Goal: Information Seeking & Learning: Learn about a topic

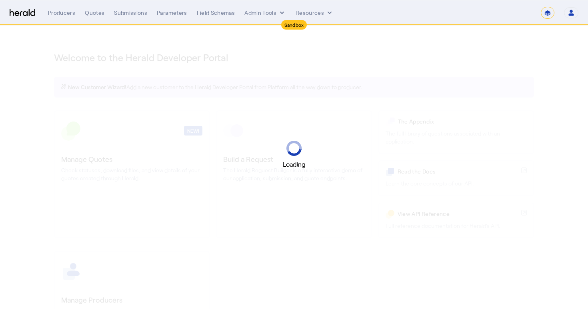
select select "*******"
select select "pfm_2v8p_herald_api"
select select "*******"
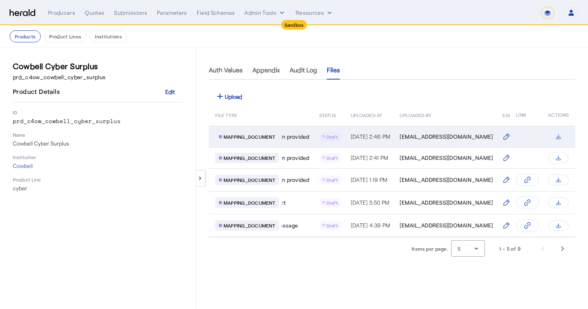
scroll to position [0, 167]
click at [560, 137] on icon "Table view of all product files" at bounding box center [558, 137] width 6 height 6
click at [261, 138] on span "MAPPING_DOCUMENT" at bounding box center [250, 137] width 52 height 6
click at [423, 138] on span "[EMAIL_ADDRESS][DOMAIN_NAME]" at bounding box center [445, 137] width 93 height 8
click at [558, 140] on button "Table view of all product files" at bounding box center [558, 136] width 21 height 11
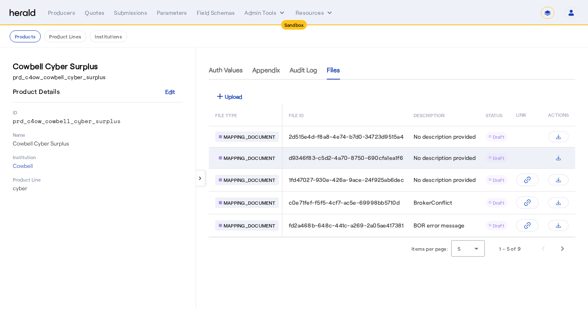
scroll to position [0, 0]
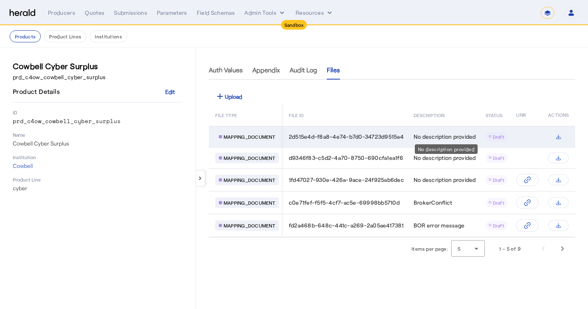
click at [438, 136] on span "No description provided" at bounding box center [445, 137] width 62 height 8
click at [262, 141] on div "MAPPING_DOCUMENT" at bounding box center [247, 137] width 64 height 10
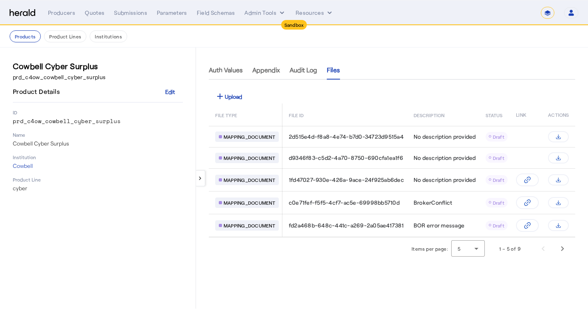
click at [200, 175] on button "keyboard_arrow_left" at bounding box center [201, 178] width 10 height 16
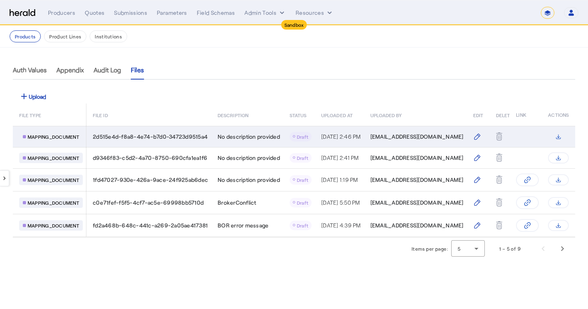
click at [473, 138] on icon "Table view of all product files" at bounding box center [477, 137] width 8 height 8
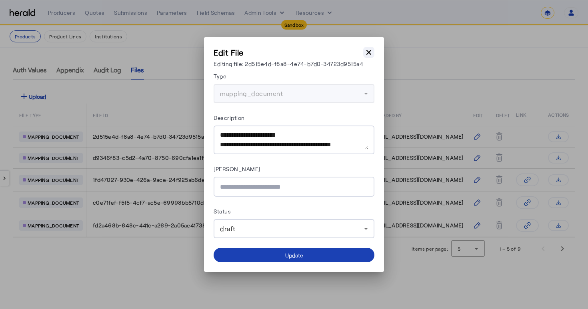
click at [368, 52] on icon "button" at bounding box center [369, 52] width 5 height 5
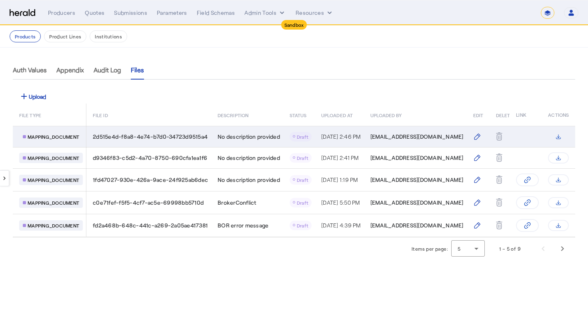
click at [558, 136] on icon "Table view of all product files" at bounding box center [558, 137] width 6 height 6
click at [168, 138] on span "2d515e4d-f8a8-4e74-b7d0-34723d9515a4" at bounding box center [150, 137] width 115 height 8
click at [164, 134] on span "2d515e4d-f8a8-4e74-b7d0-34723d9515a4" at bounding box center [150, 137] width 115 height 8
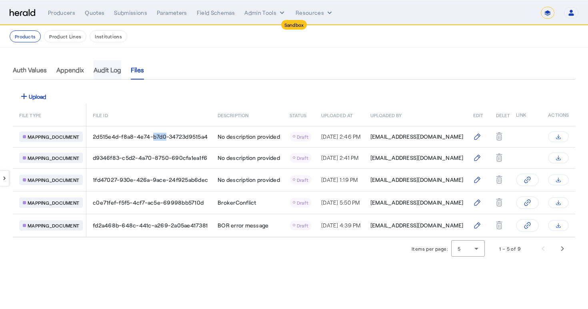
click at [115, 72] on span "Audit Log" at bounding box center [108, 70] width 28 height 6
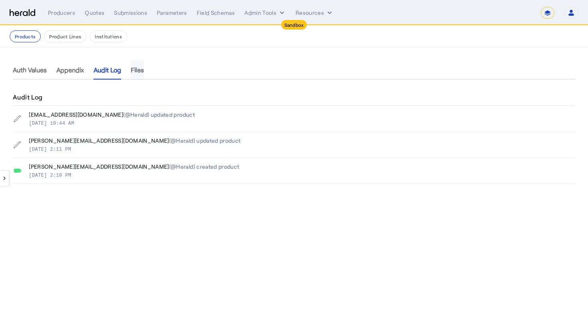
click at [141, 72] on span "Files" at bounding box center [137, 70] width 13 height 6
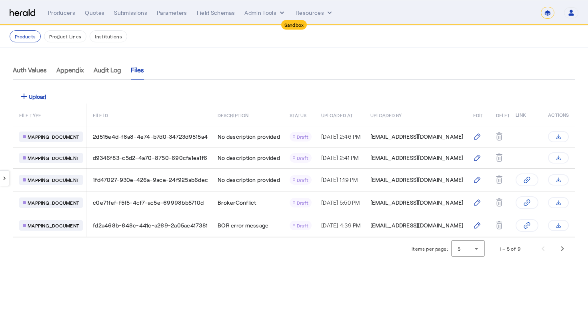
click at [253, 77] on div "Auth Values Appendix Audit Log Files" at bounding box center [294, 69] width 563 height 19
click at [261, 101] on div "add Upload" at bounding box center [294, 96] width 563 height 14
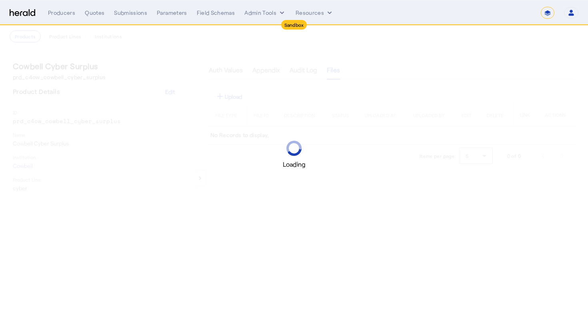
select select "*******"
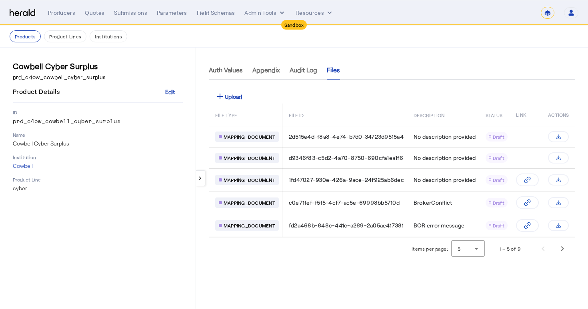
click at [202, 176] on mat-icon "keyboard_arrow_left" at bounding box center [199, 178] width 7 height 7
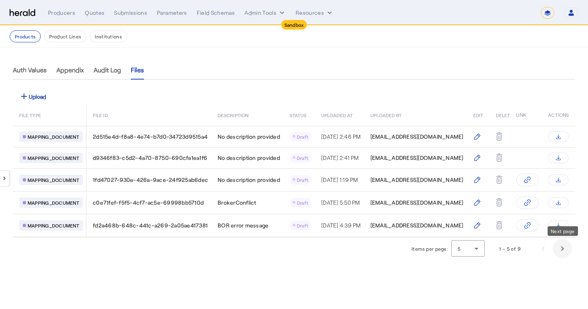
click at [562, 252] on span "Next page" at bounding box center [562, 248] width 19 height 19
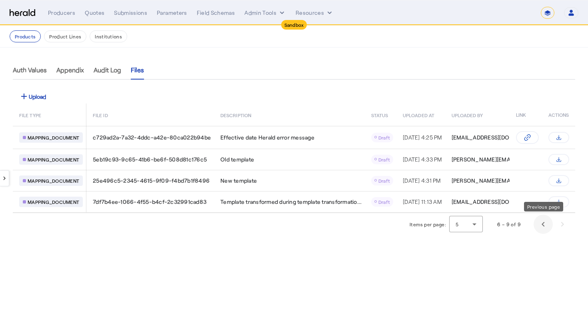
click at [540, 224] on span "Previous page" at bounding box center [543, 224] width 19 height 19
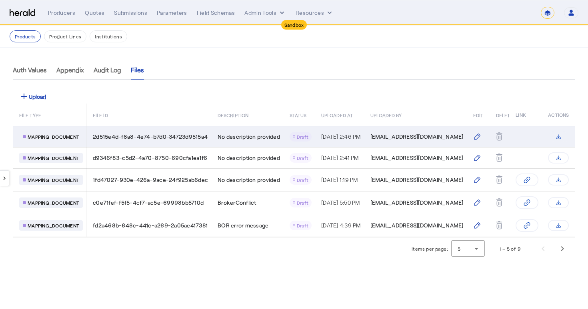
click at [315, 138] on td "Draft" at bounding box center [299, 136] width 32 height 21
click at [351, 136] on span "[DATE] 2:46 PM" at bounding box center [341, 136] width 40 height 7
click at [556, 136] on icon "Table view of all product files" at bounding box center [558, 137] width 6 height 6
click at [518, 129] on td "Table view of all product files" at bounding box center [525, 136] width 33 height 21
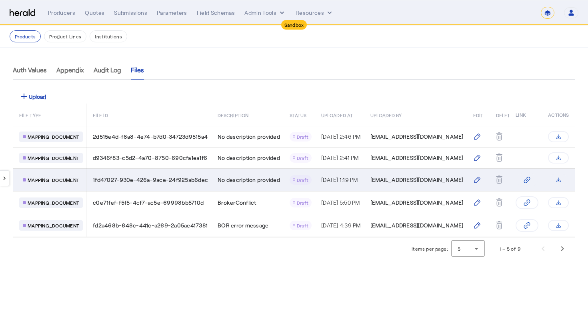
click at [526, 180] on icon "Table view of all product files" at bounding box center [527, 180] width 8 height 8
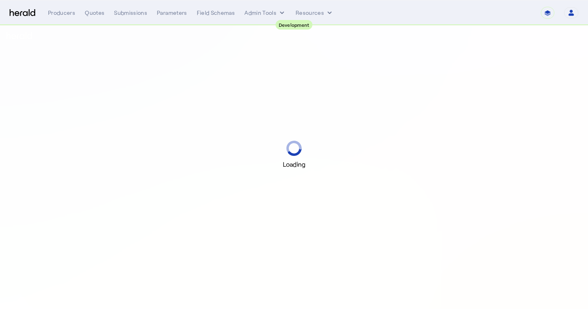
select select "pfm_2v8p_herald_api"
